Goal: Find specific page/section: Find specific page/section

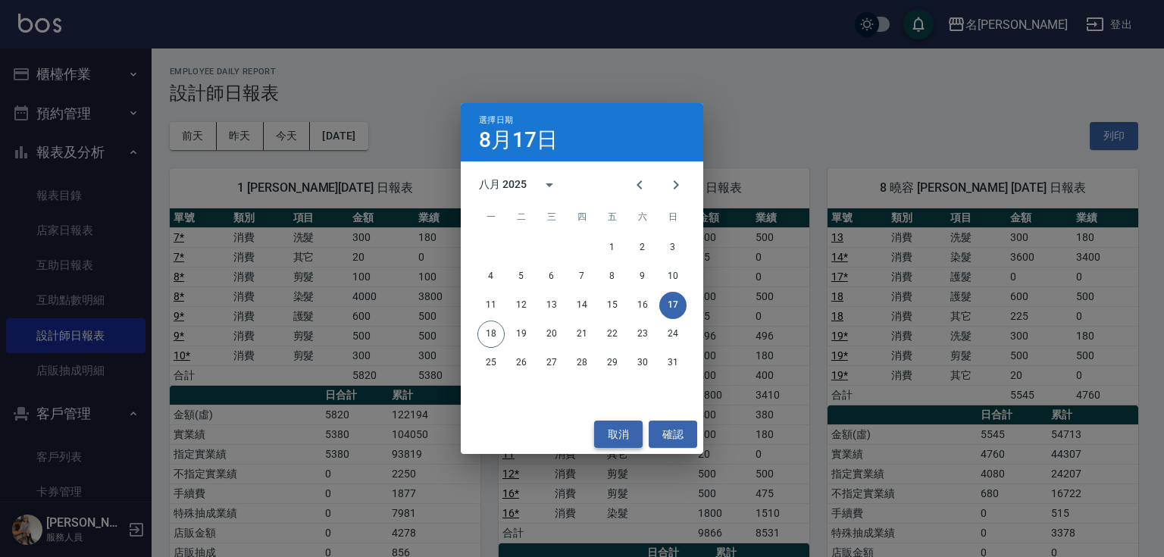
click at [622, 431] on button "取消" at bounding box center [618, 435] width 49 height 28
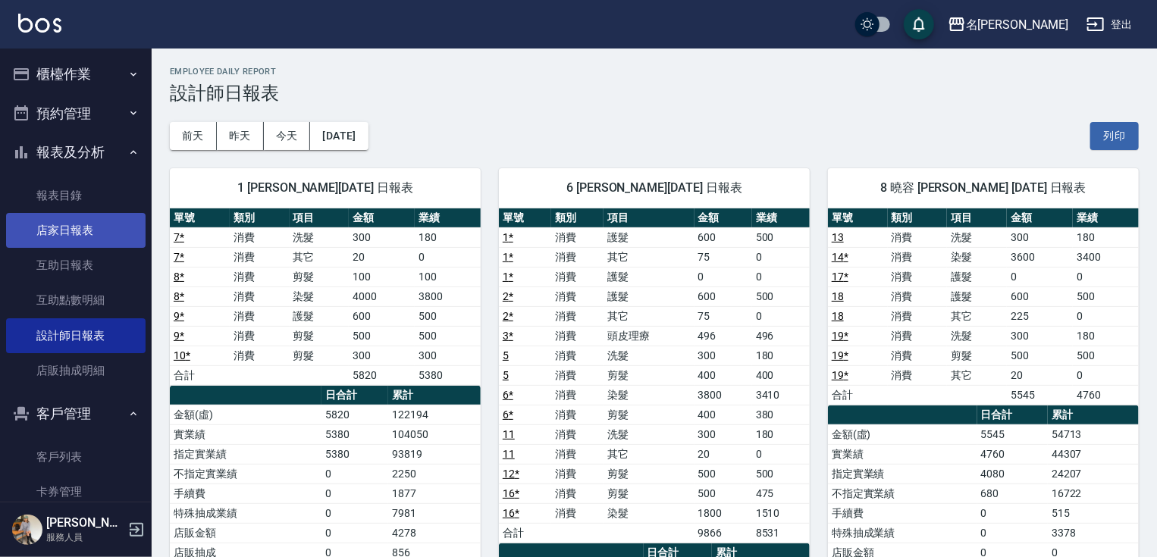
click at [75, 224] on link "店家日報表" at bounding box center [75, 230] width 139 height 35
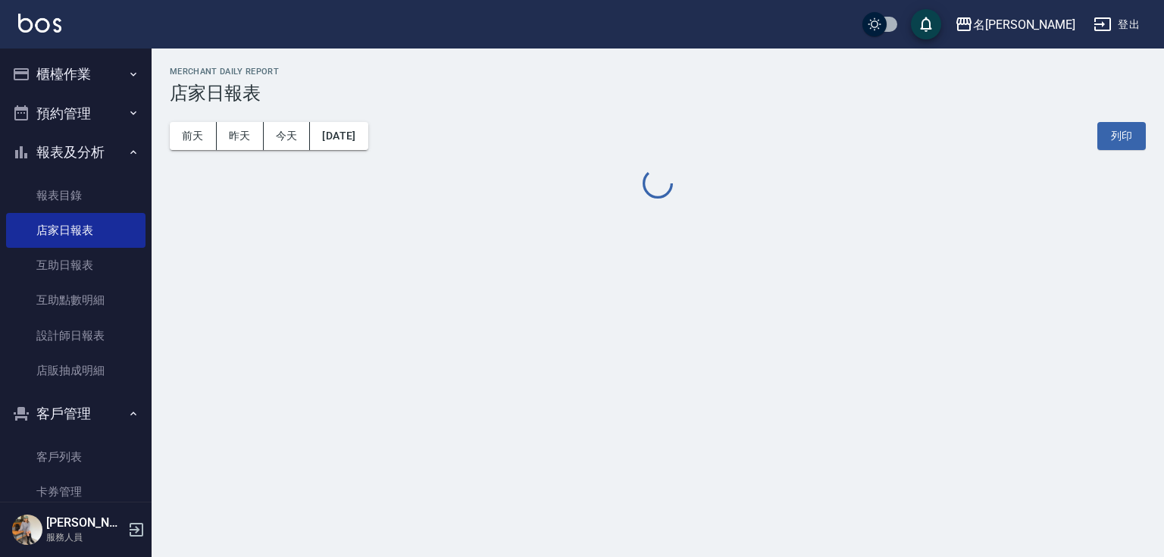
click at [368, 139] on button "[DATE]" at bounding box center [339, 136] width 58 height 28
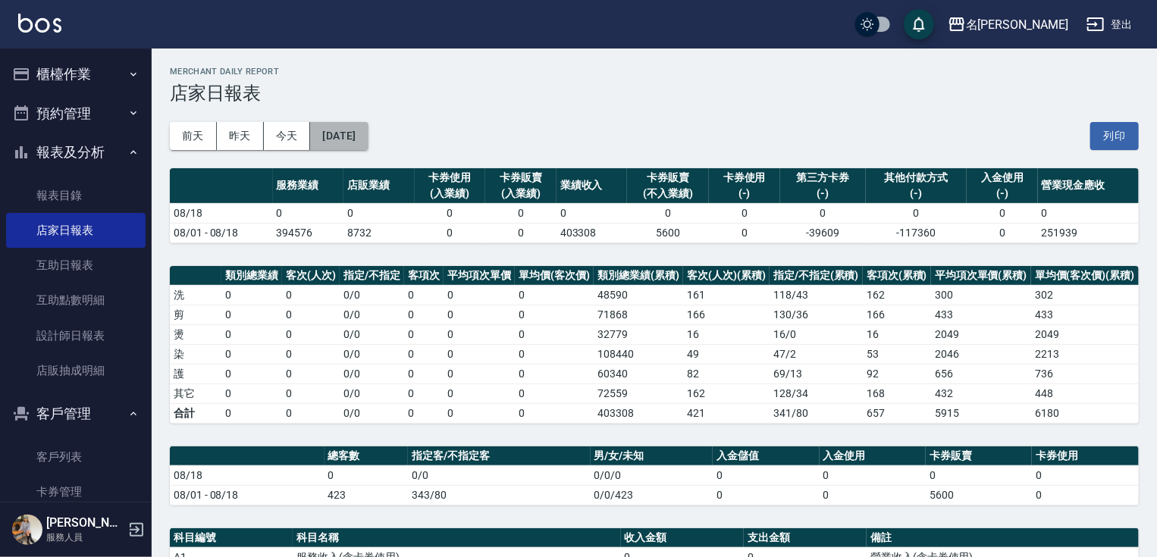
click at [368, 139] on button "[DATE]" at bounding box center [339, 136] width 58 height 28
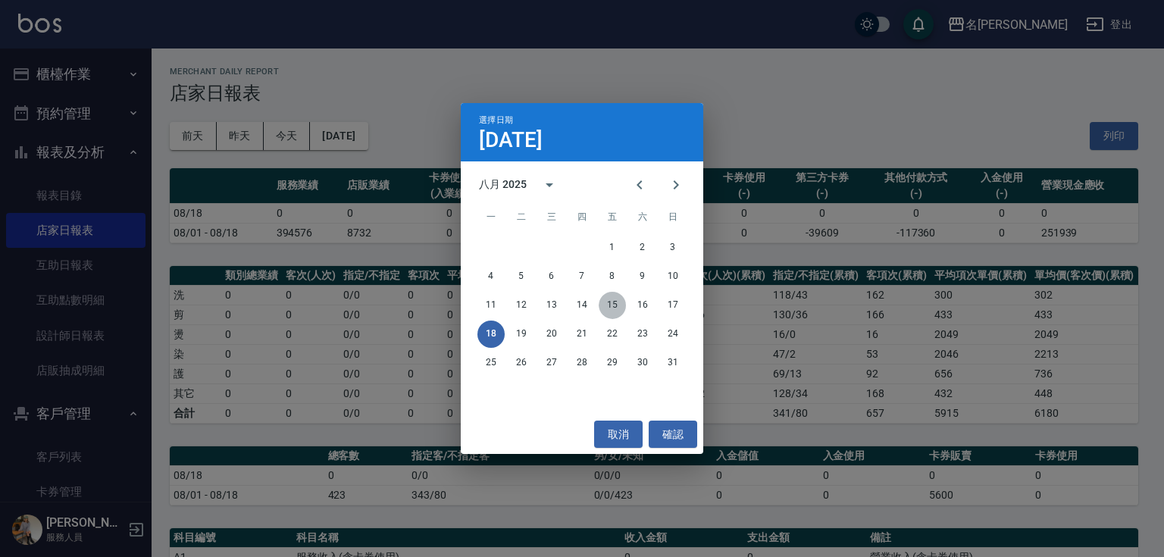
click at [611, 304] on button "15" at bounding box center [612, 305] width 27 height 27
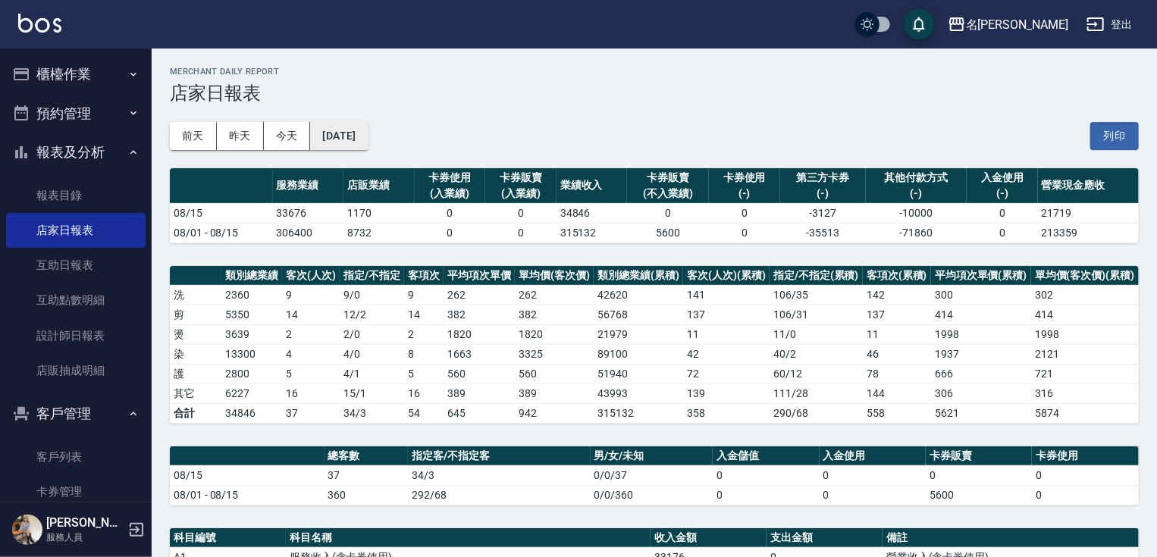
click at [368, 130] on button "[DATE]" at bounding box center [339, 136] width 58 height 28
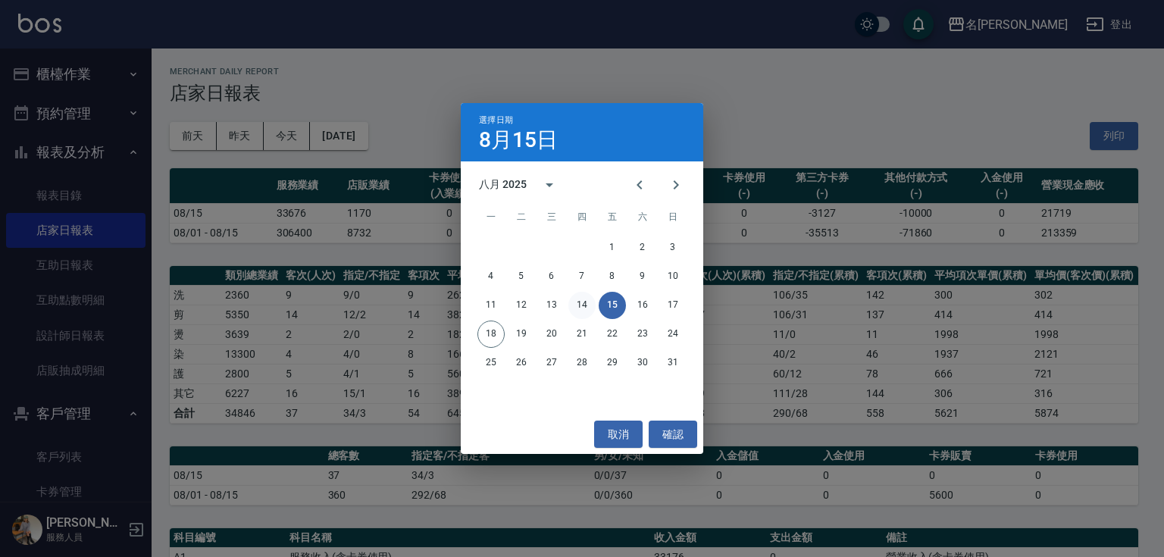
click at [585, 298] on button "14" at bounding box center [582, 305] width 27 height 27
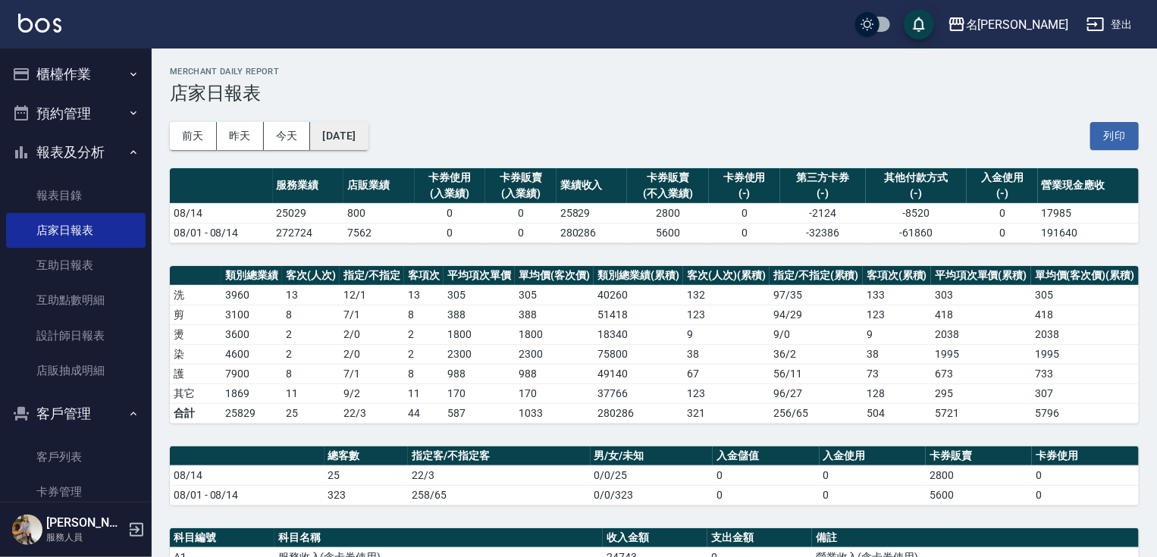
click at [368, 136] on button "[DATE]" at bounding box center [339, 136] width 58 height 28
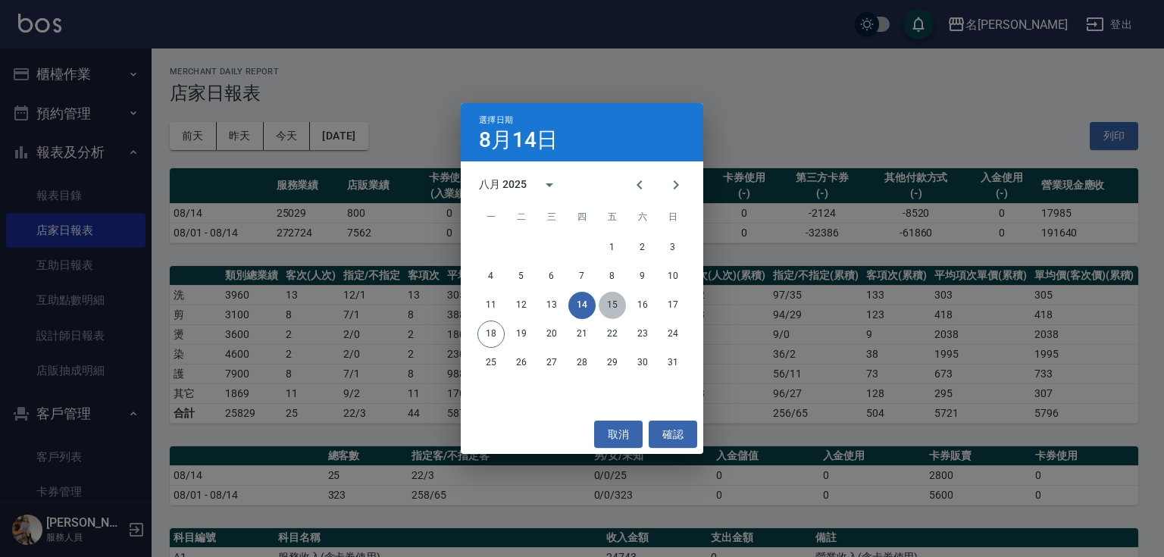
click at [612, 304] on button "15" at bounding box center [612, 305] width 27 height 27
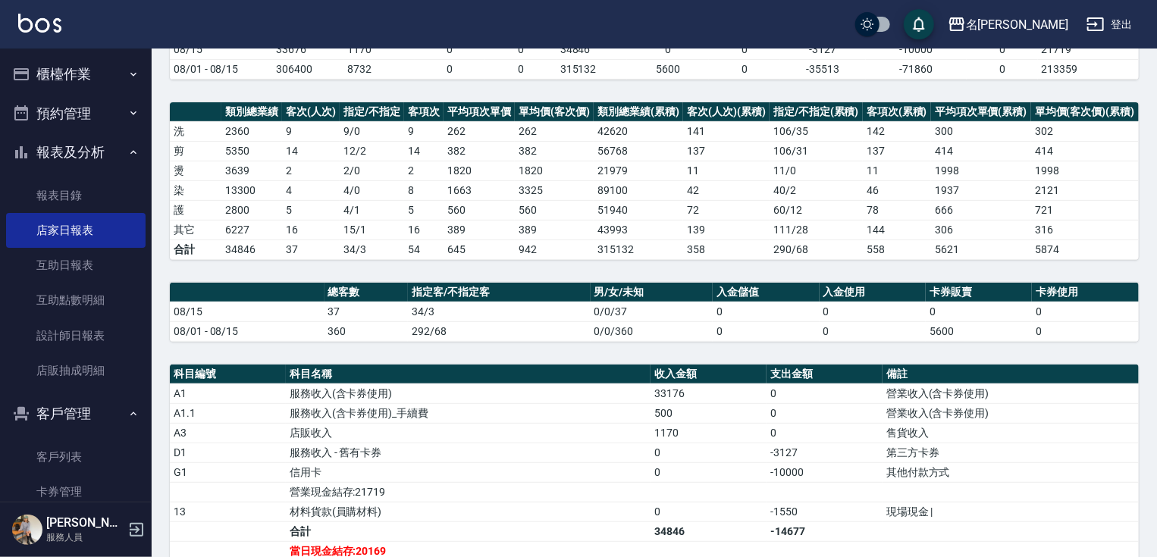
scroll to position [282, 0]
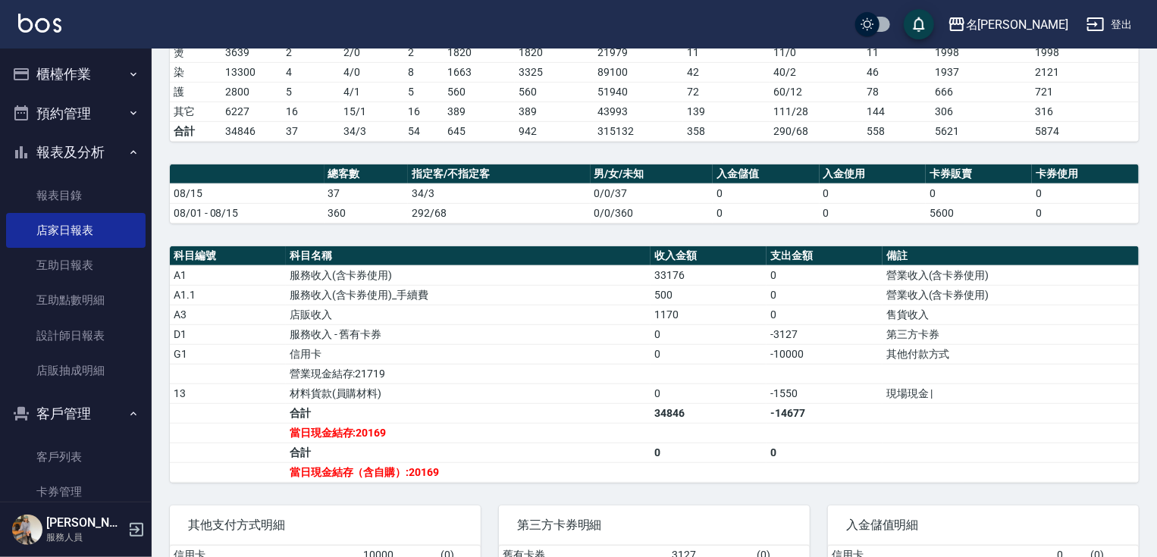
drag, startPoint x: 1155, startPoint y: 88, endPoint x: 1164, endPoint y: 97, distance: 12.3
click at [1155, 90] on div "名留竹林 [DATE] 店家日報表 列印時間： [DATE][PHONE_NUMBER]:30 Merchant Daily Report 店家日報表 [DA…" at bounding box center [654, 204] width 1005 height 875
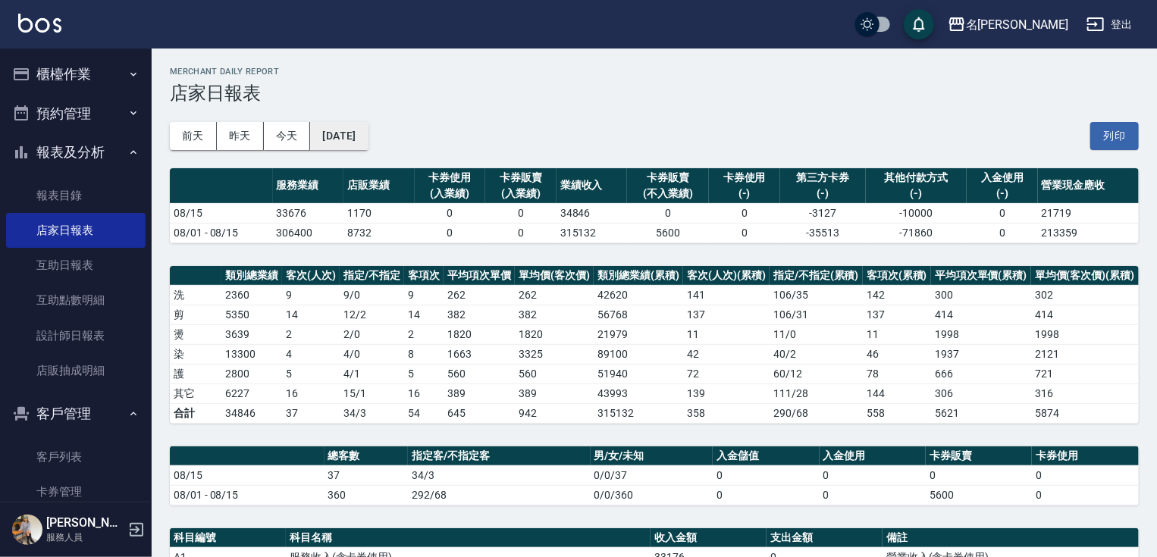
click at [365, 136] on button "[DATE]" at bounding box center [339, 136] width 58 height 28
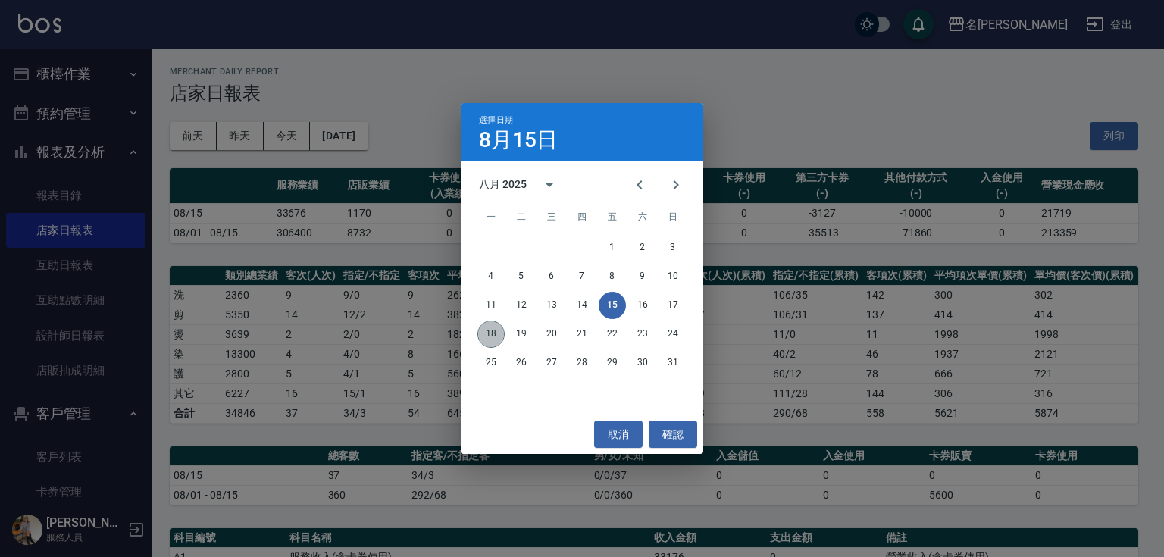
click at [496, 337] on button "18" at bounding box center [491, 334] width 27 height 27
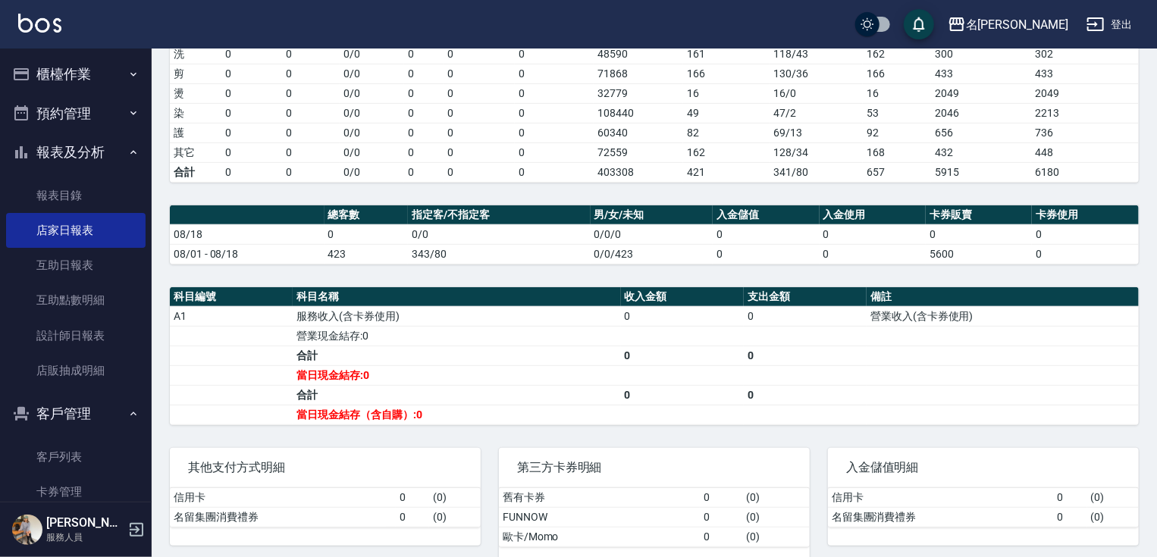
scroll to position [263, 0]
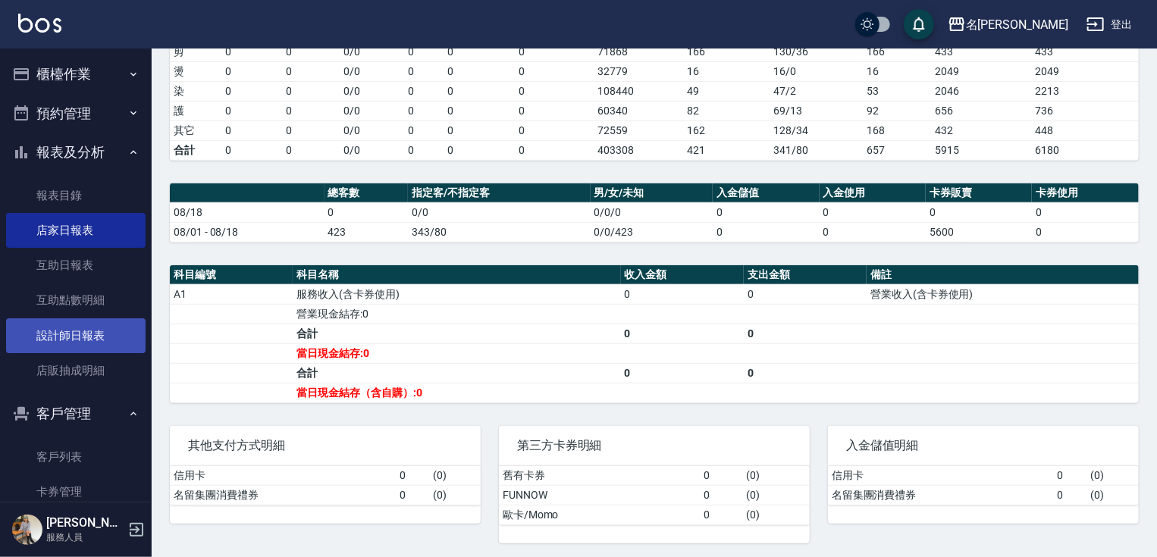
click at [105, 337] on link "設計師日報表" at bounding box center [75, 335] width 139 height 35
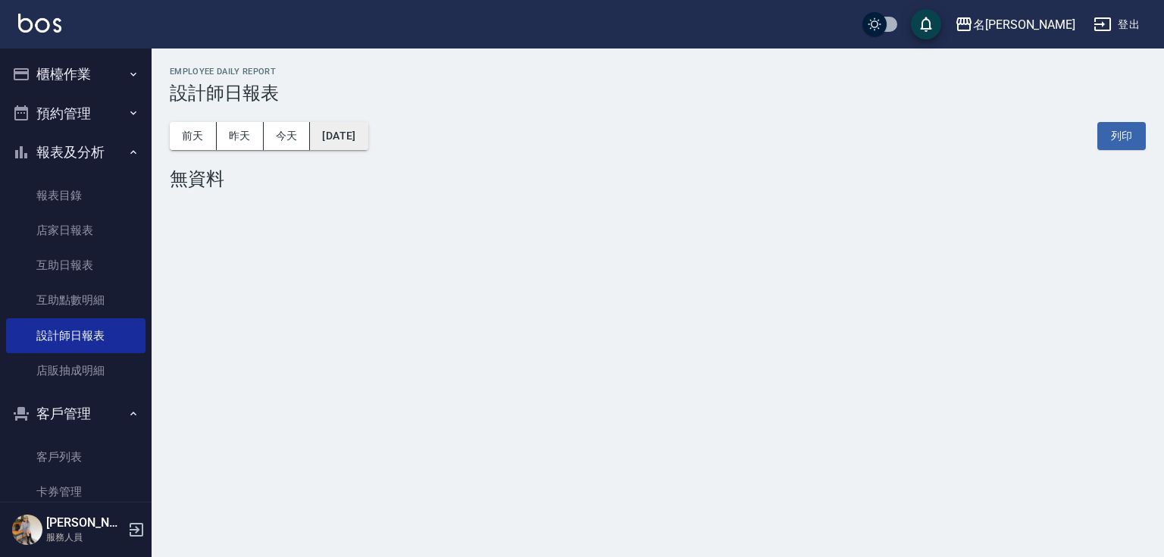
click at [368, 126] on button "[DATE]" at bounding box center [339, 136] width 58 height 28
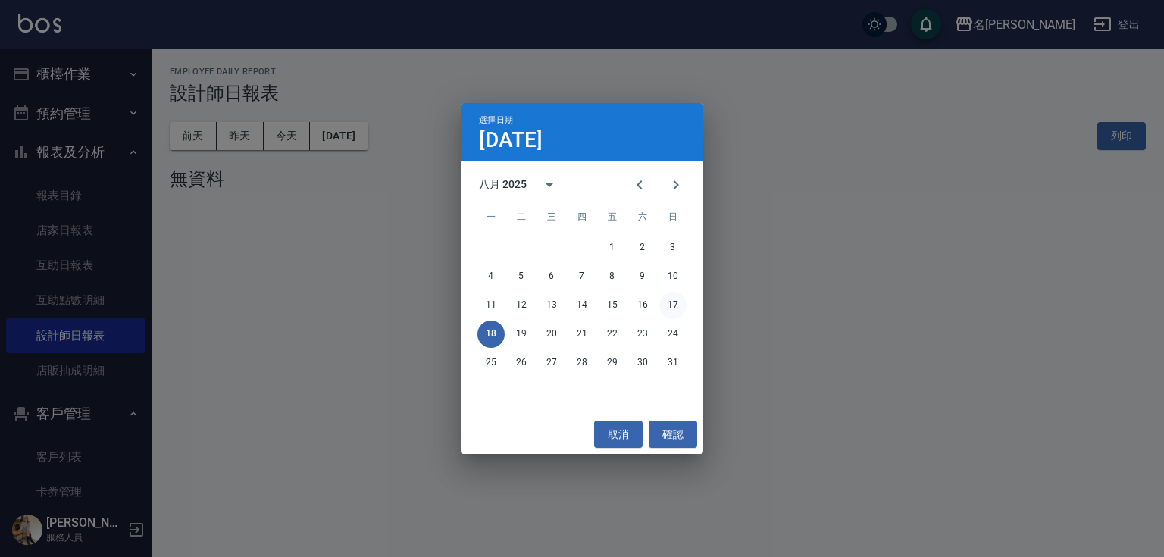
click at [673, 306] on button "17" at bounding box center [673, 305] width 27 height 27
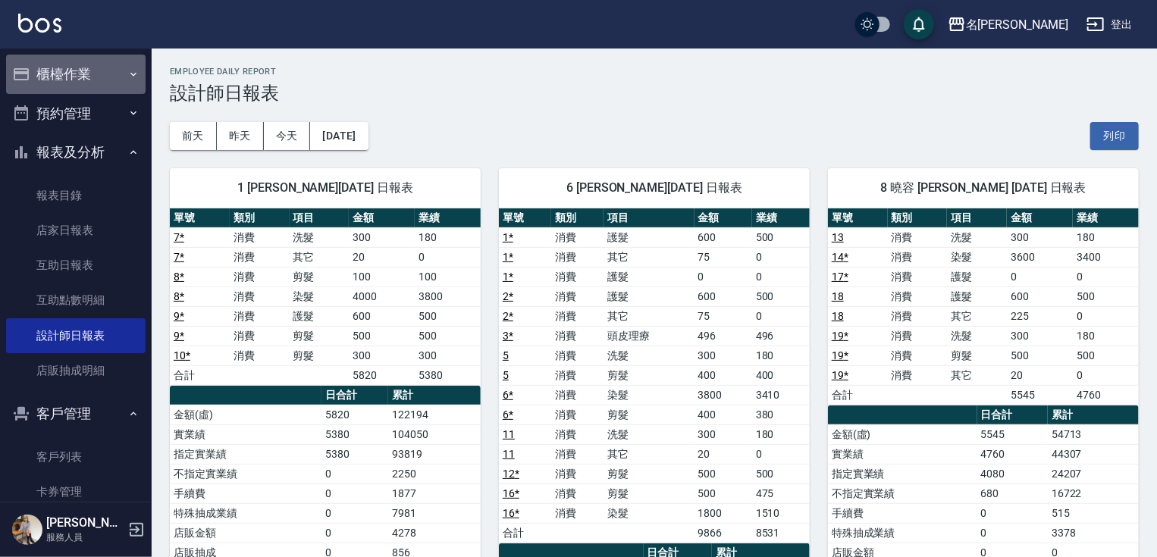
click at [83, 71] on button "櫃檯作業" at bounding box center [75, 74] width 139 height 39
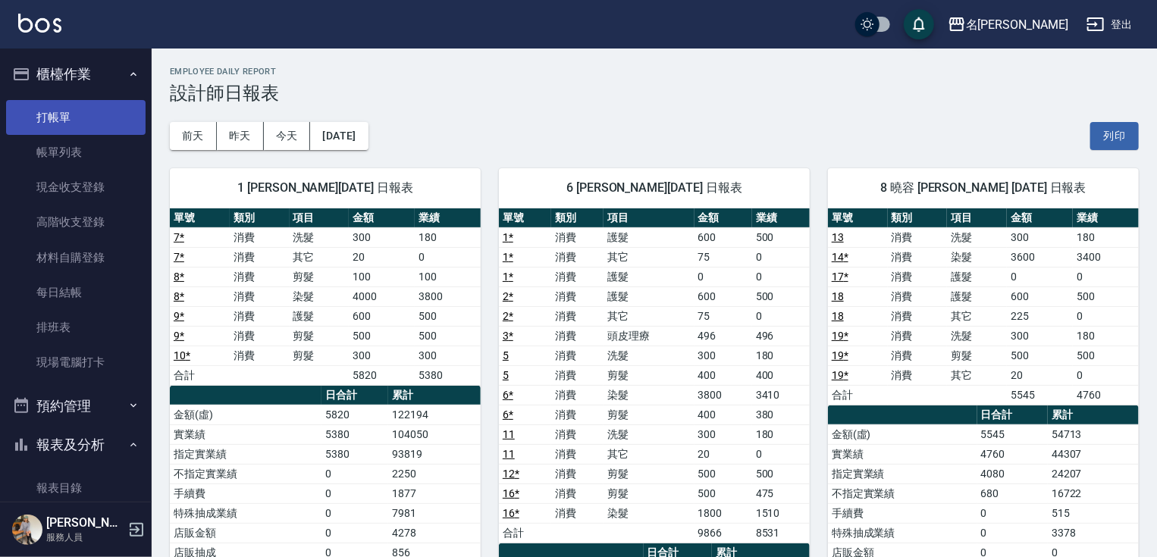
click at [71, 114] on link "打帳單" at bounding box center [75, 117] width 139 height 35
